Goal: Navigation & Orientation: Understand site structure

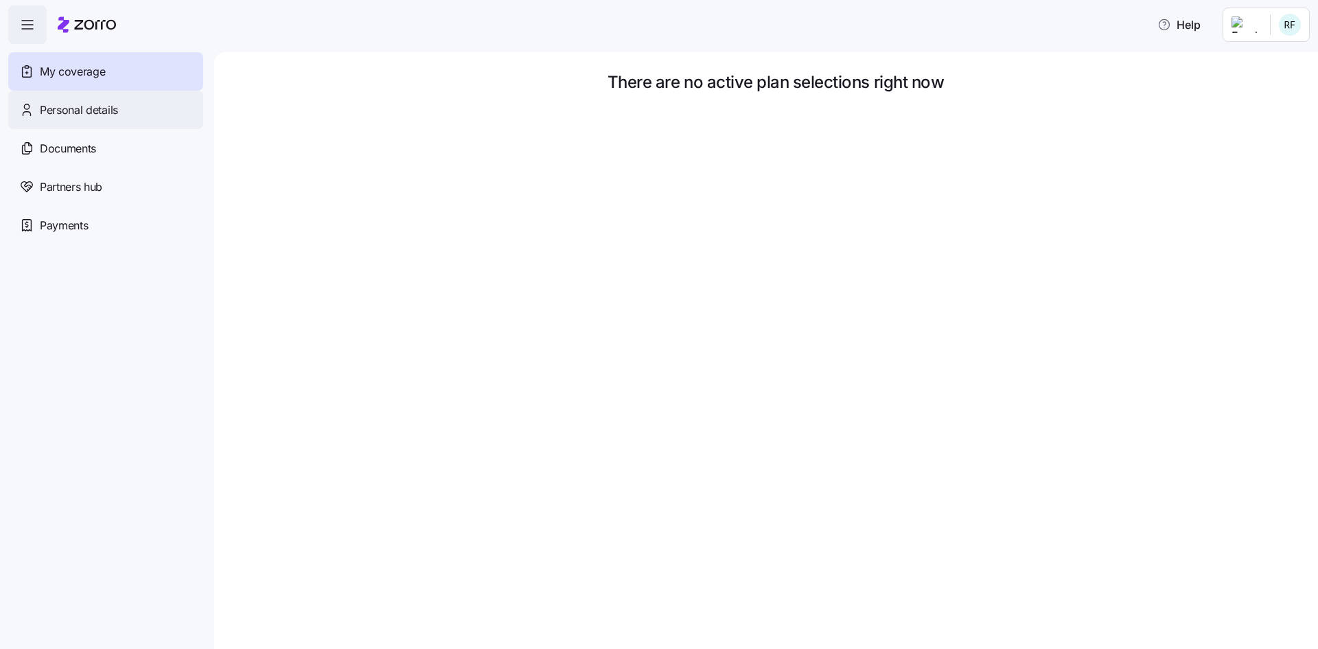
click at [93, 121] on div "Personal details" at bounding box center [105, 110] width 195 height 38
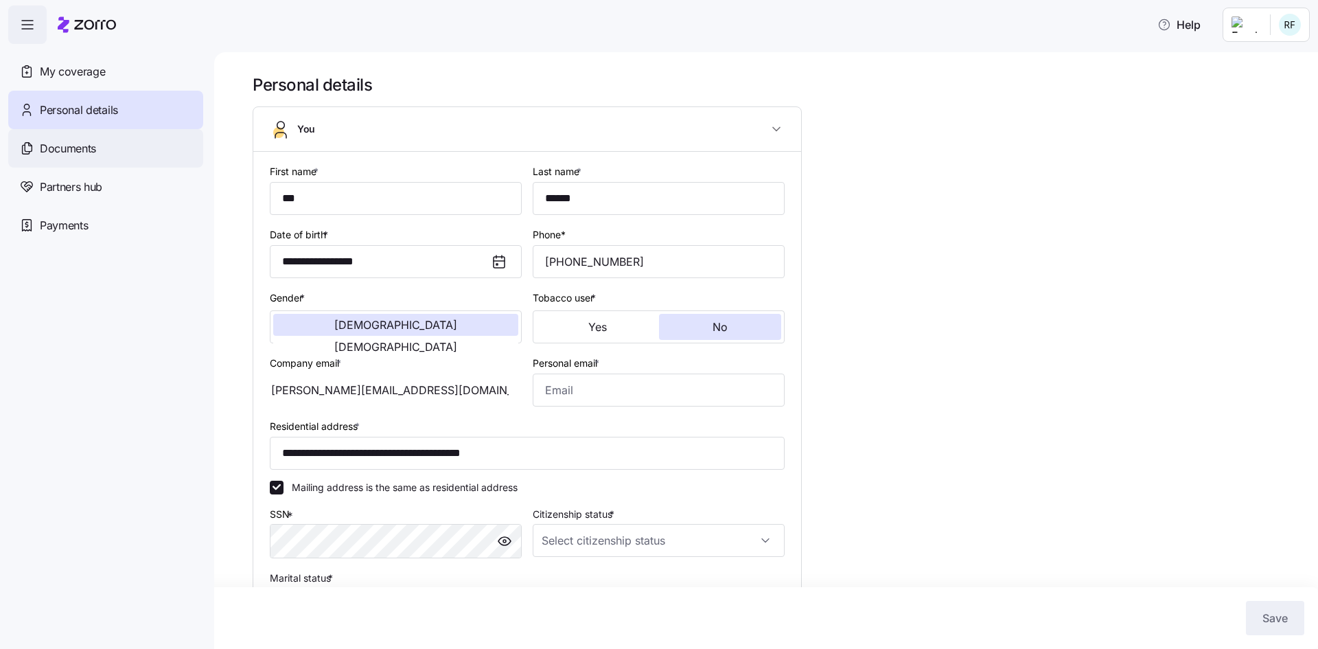
click at [101, 145] on div "Documents" at bounding box center [105, 148] width 195 height 38
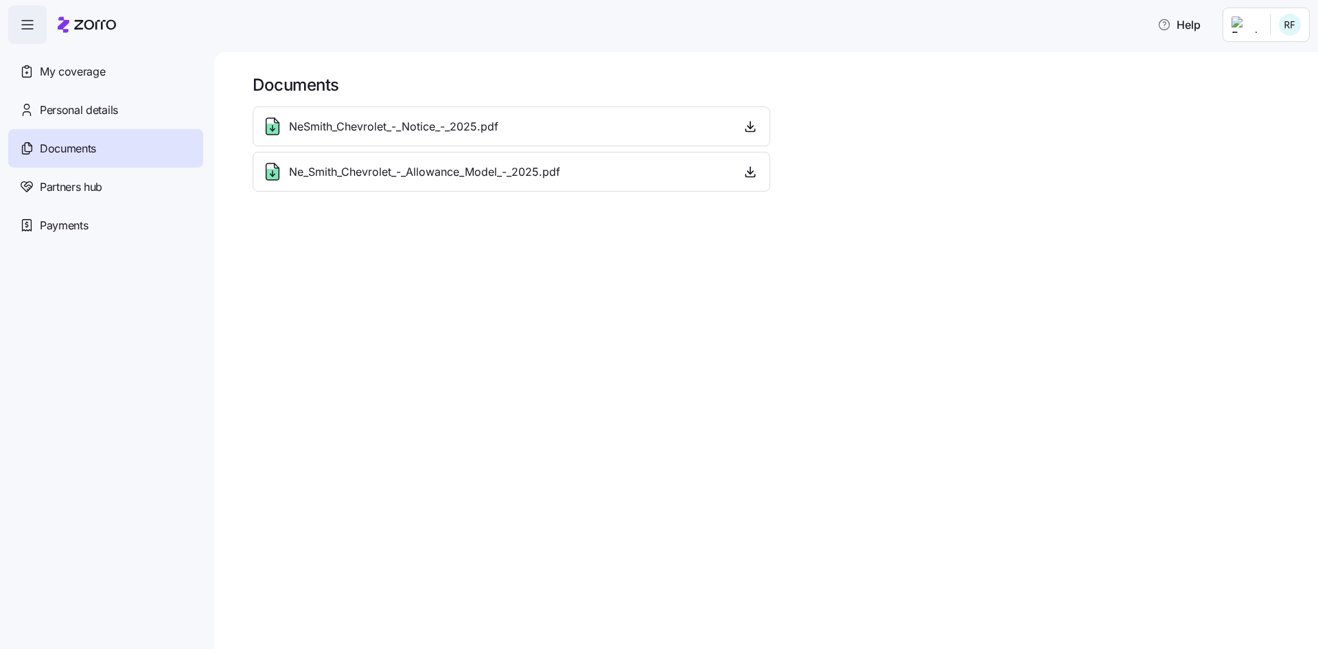
click at [93, 192] on span "Partners hub" at bounding box center [71, 186] width 62 height 17
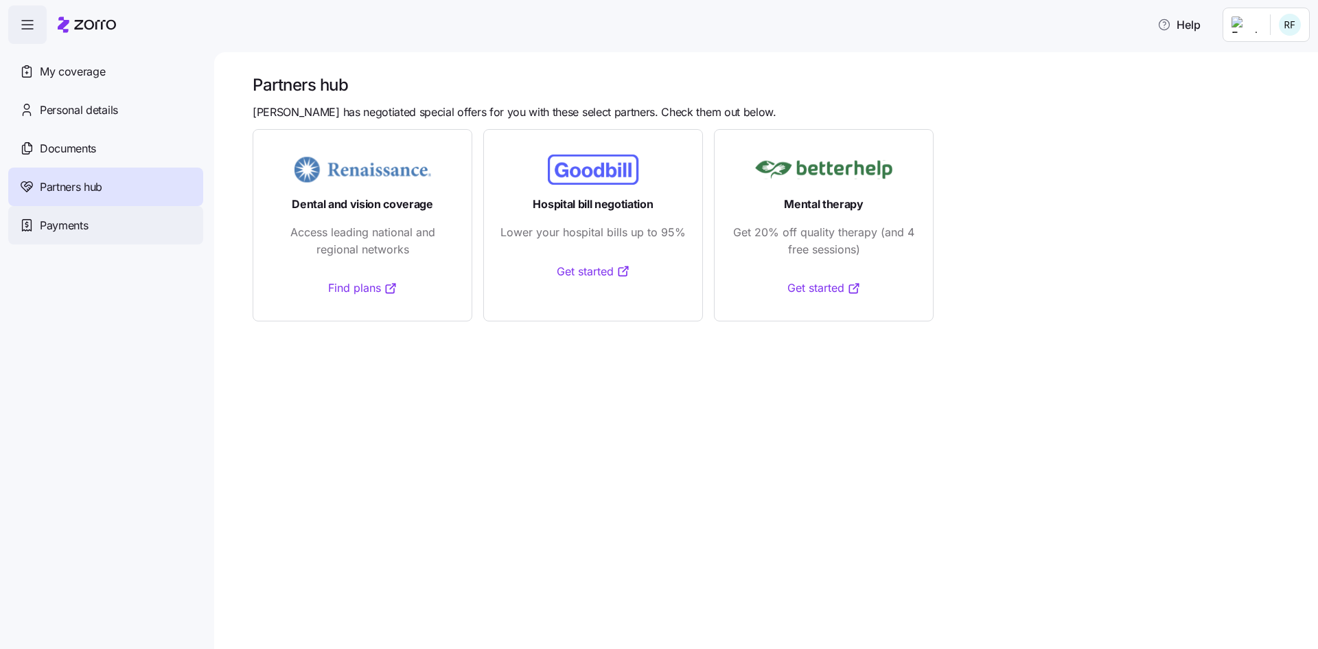
click at [91, 218] on div "Payments" at bounding box center [105, 225] width 195 height 38
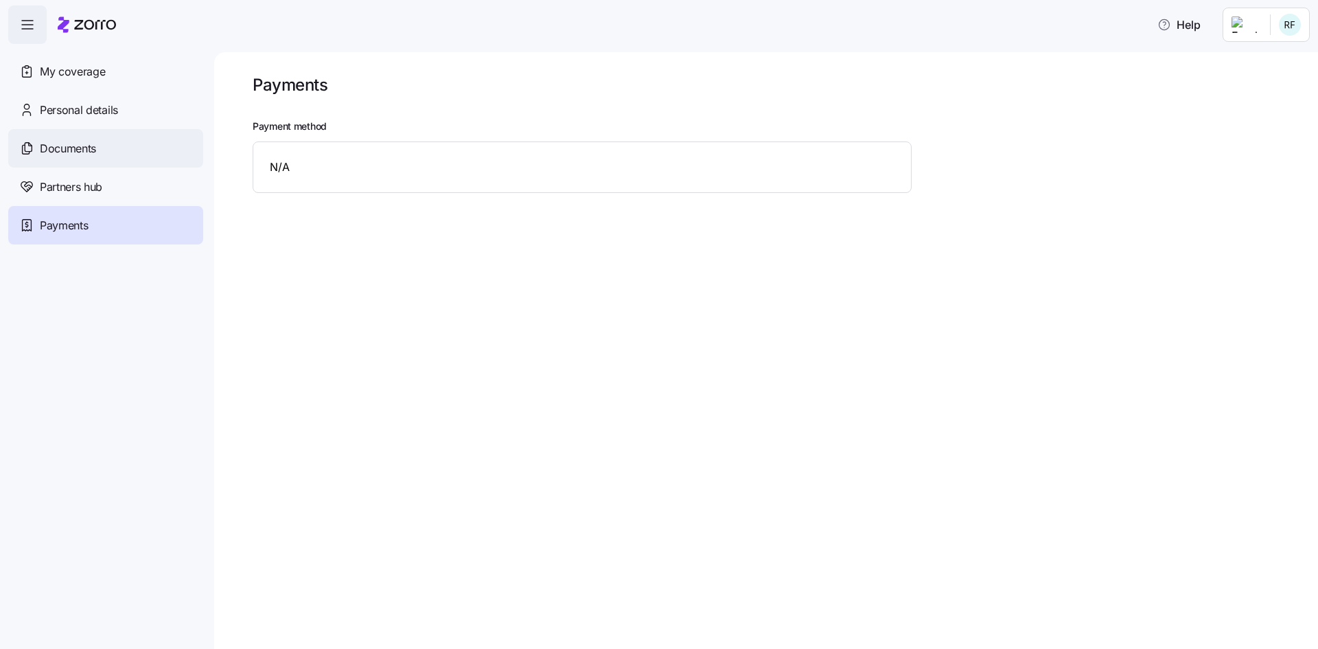
click at [98, 148] on div "Documents" at bounding box center [105, 148] width 195 height 38
